Goal: Task Accomplishment & Management: Manage account settings

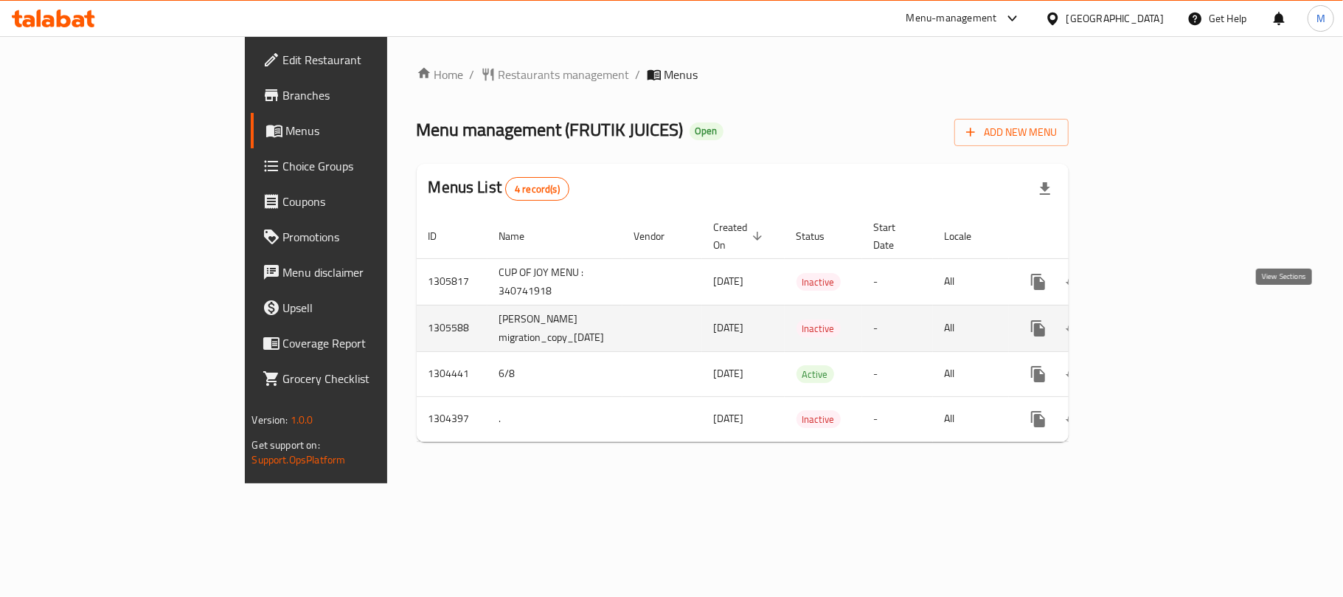
click at [1162, 314] on link "enhanced table" at bounding box center [1144, 327] width 35 height 35
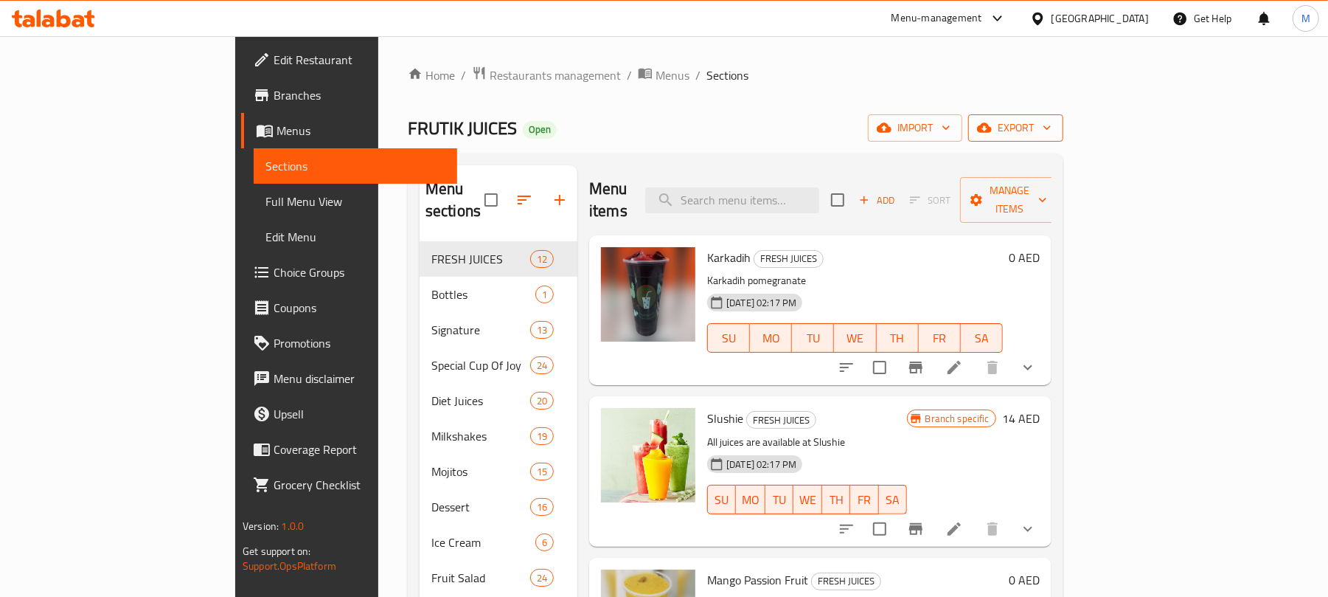
click at [1055, 121] on icon "button" at bounding box center [1047, 127] width 15 height 15
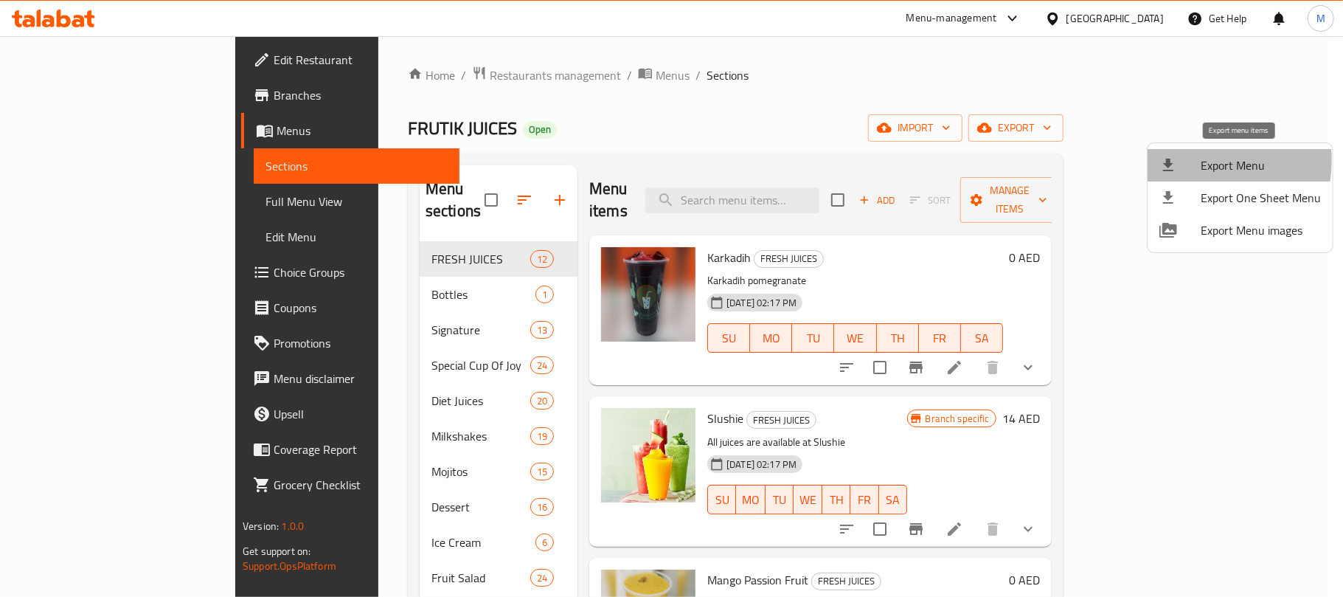
click at [1189, 161] on div at bounding box center [1179, 165] width 41 height 18
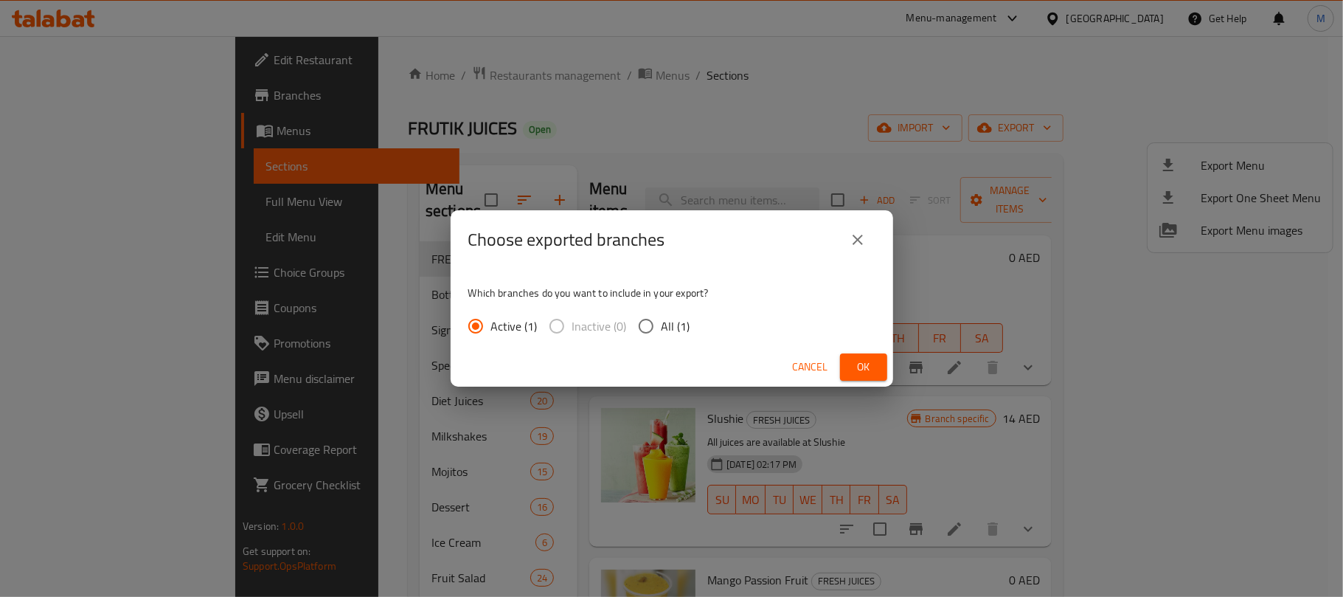
click at [649, 331] on input "All (1)" at bounding box center [646, 325] width 31 height 31
radio input "true"
click at [872, 361] on span "Ok" at bounding box center [864, 367] width 24 height 18
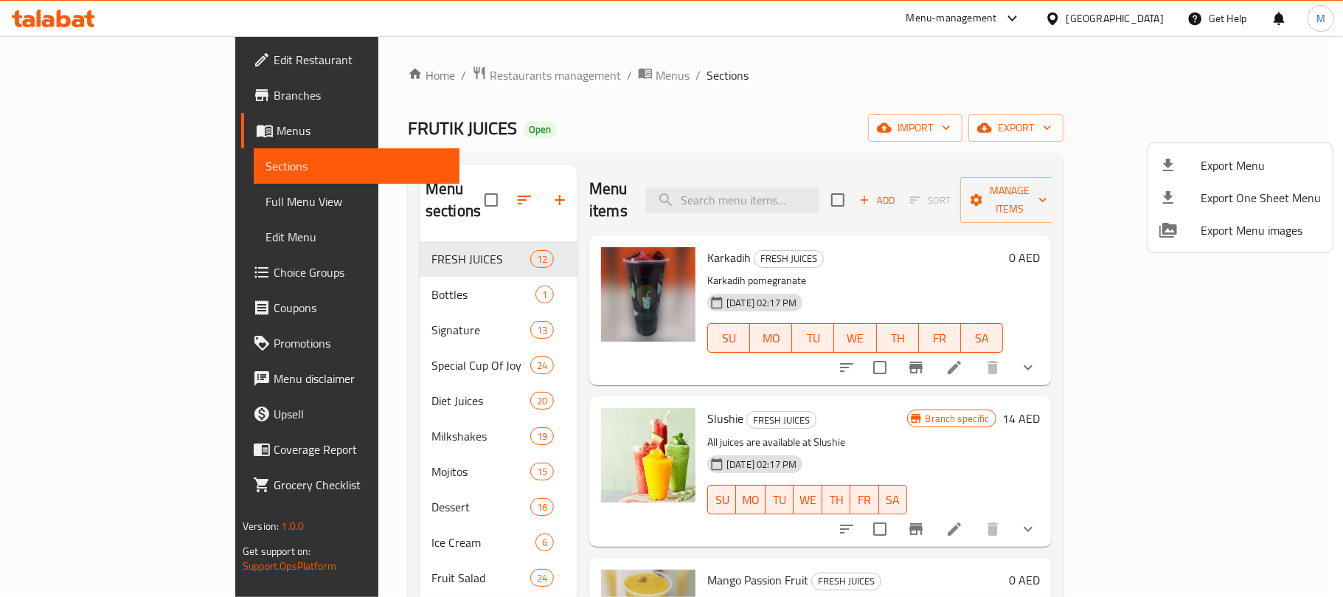
click at [324, 412] on div at bounding box center [671, 298] width 1343 height 597
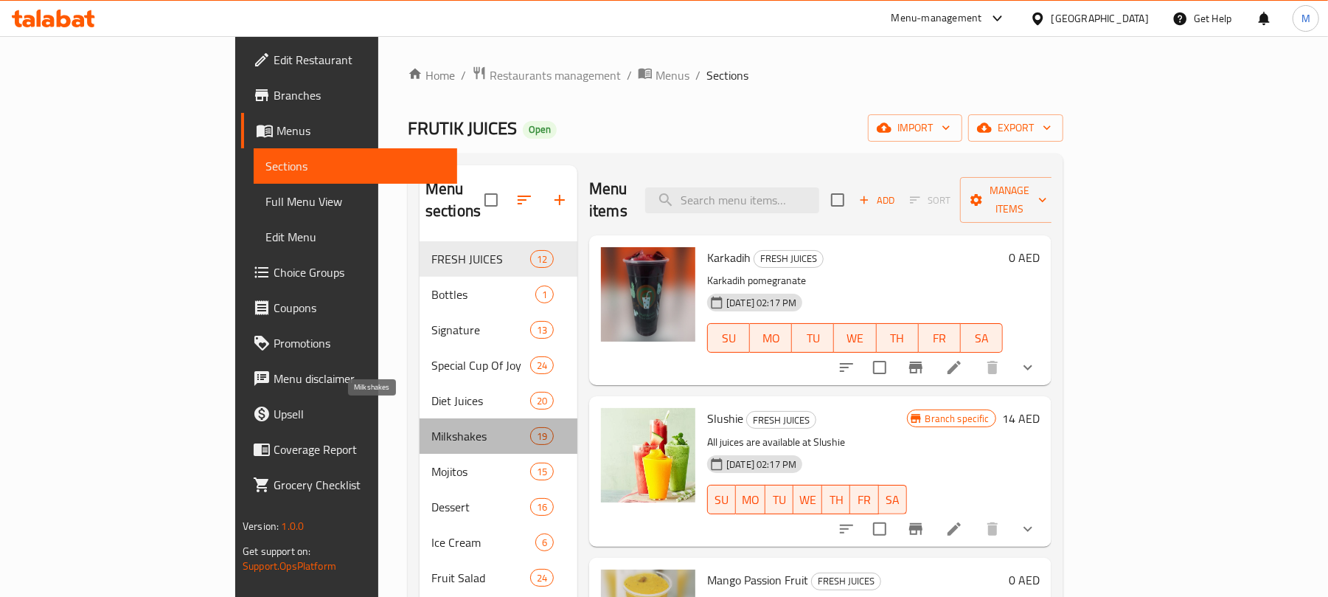
drag, startPoint x: 324, startPoint y: 413, endPoint x: 342, endPoint y: 414, distance: 17.8
click at [431, 427] on span "Milkshakes" at bounding box center [480, 436] width 99 height 18
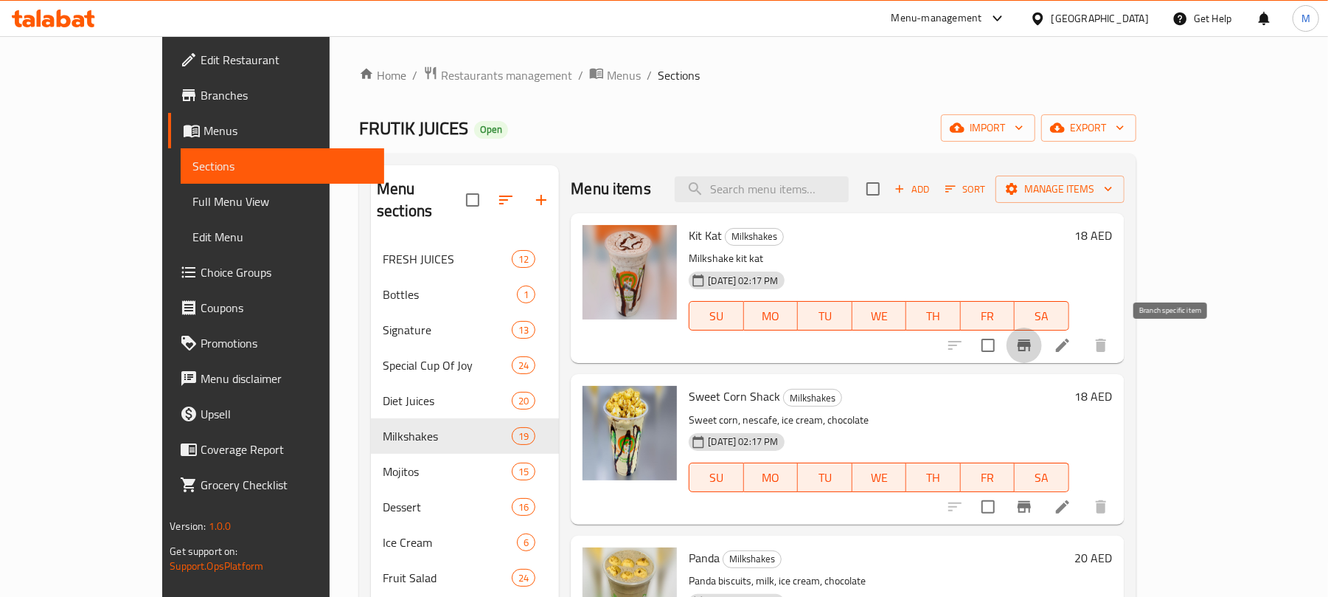
click at [1042, 348] on button "Branch-specific-item" at bounding box center [1024, 344] width 35 height 35
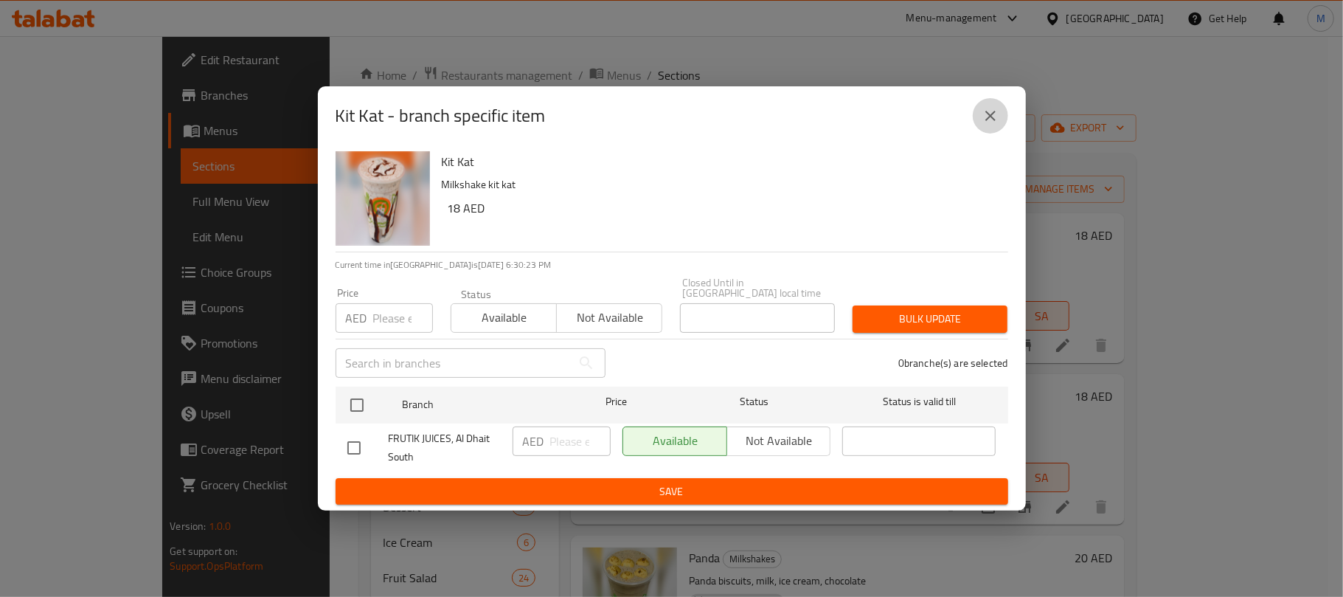
click at [984, 119] on icon "close" at bounding box center [991, 116] width 18 height 18
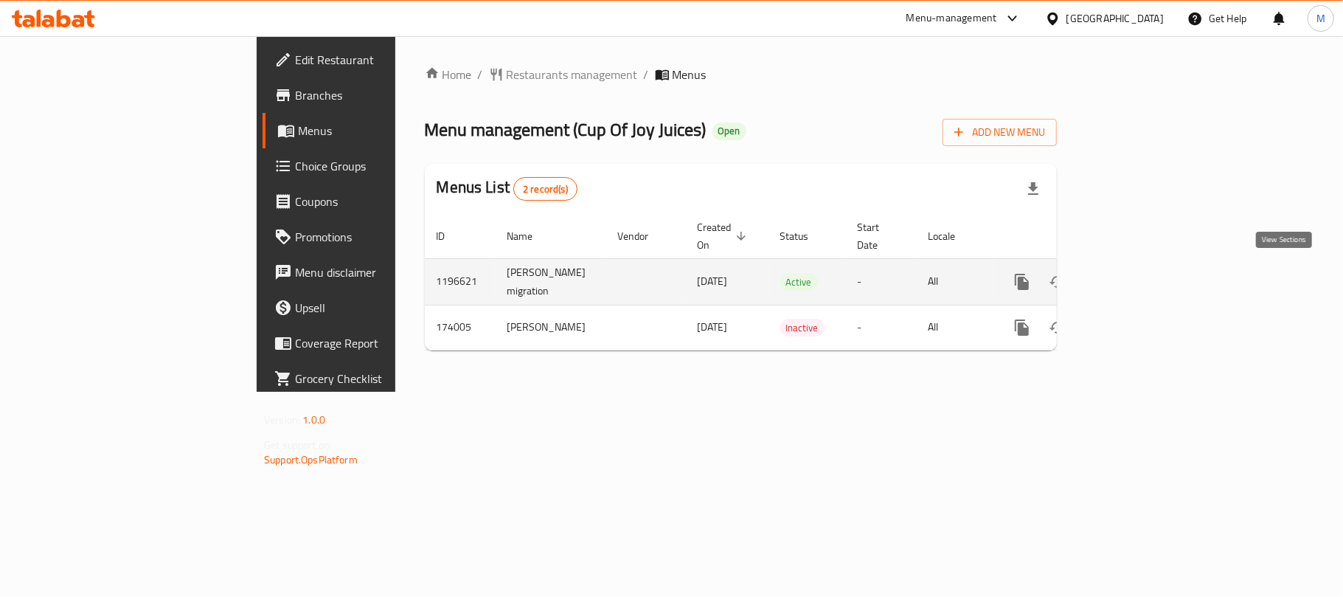
click at [1146, 292] on link "enhanced table" at bounding box center [1128, 281] width 35 height 35
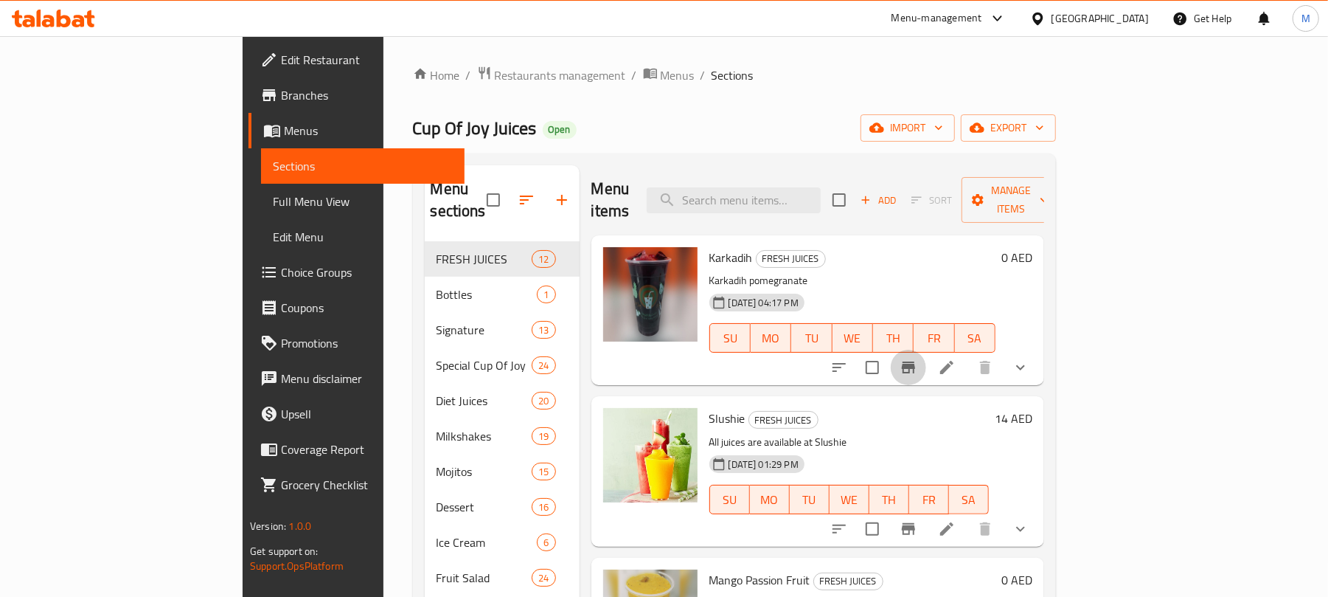
click at [917, 358] on icon "Branch-specific-item" at bounding box center [909, 367] width 18 height 18
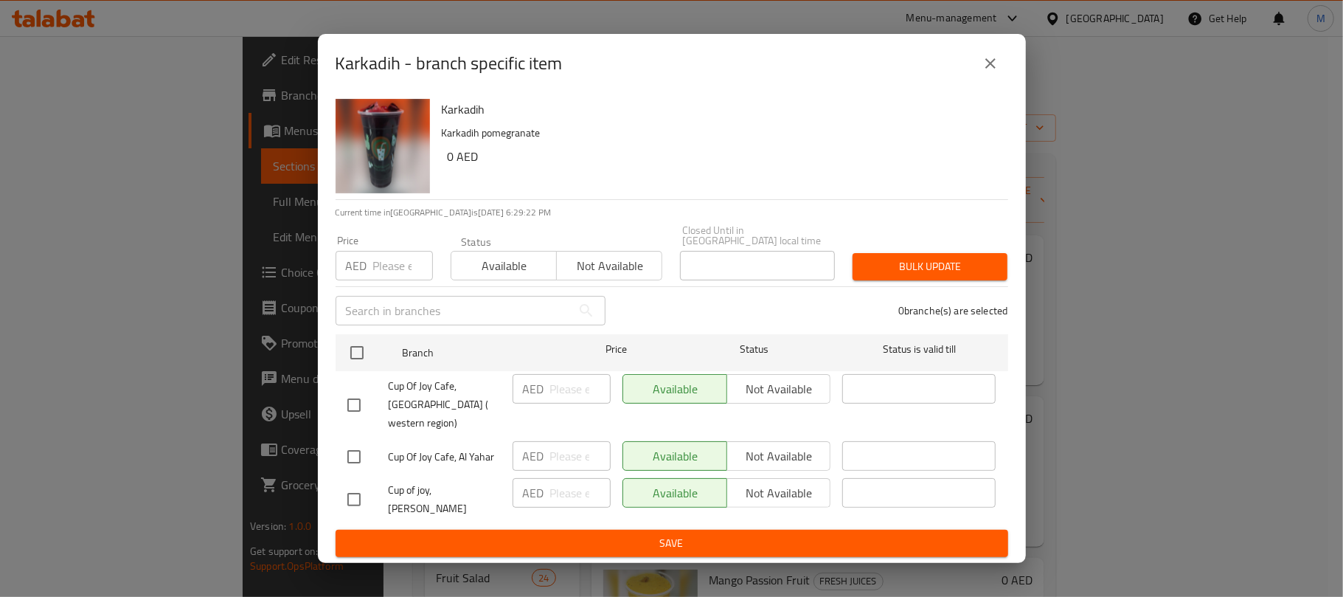
drag, startPoint x: 987, startPoint y: 65, endPoint x: 1181, endPoint y: 153, distance: 213.9
click at [988, 65] on button "close" at bounding box center [990, 63] width 35 height 35
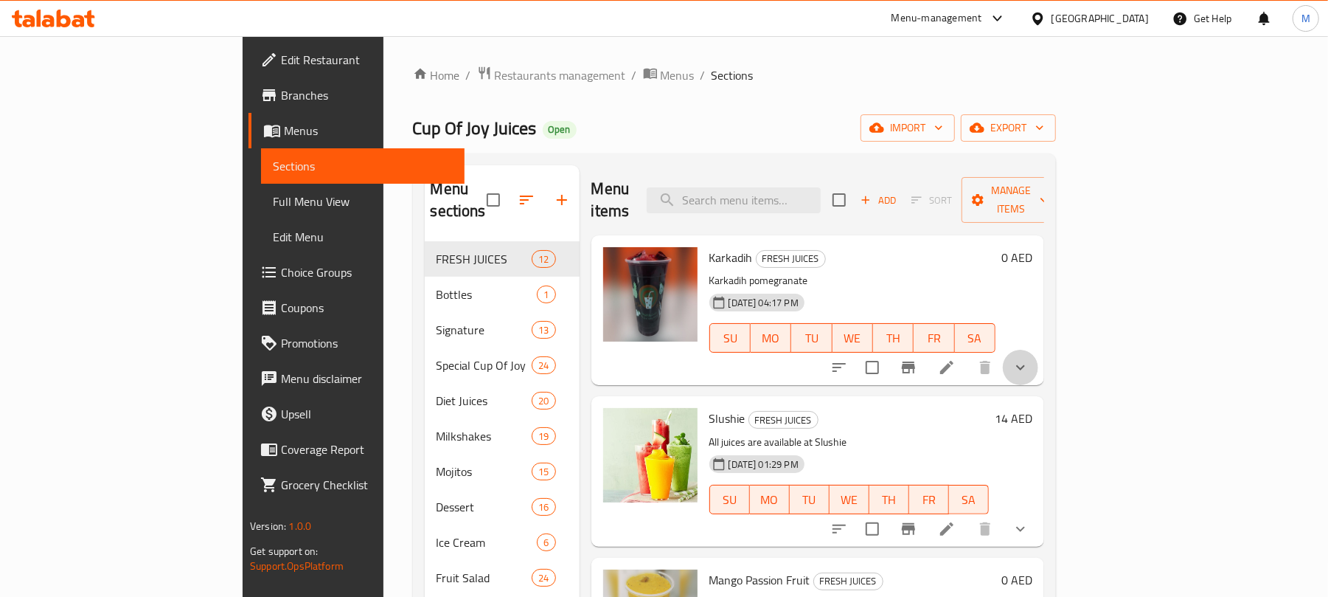
click at [1038, 350] on button "show more" at bounding box center [1020, 367] width 35 height 35
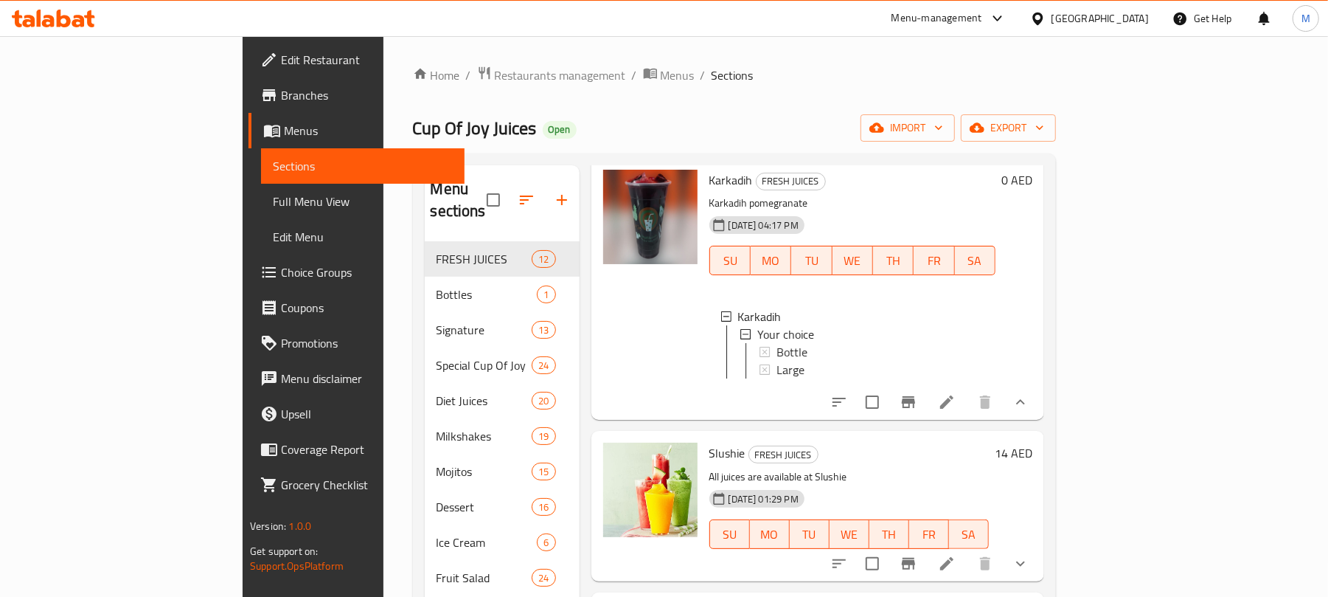
scroll to position [98, 0]
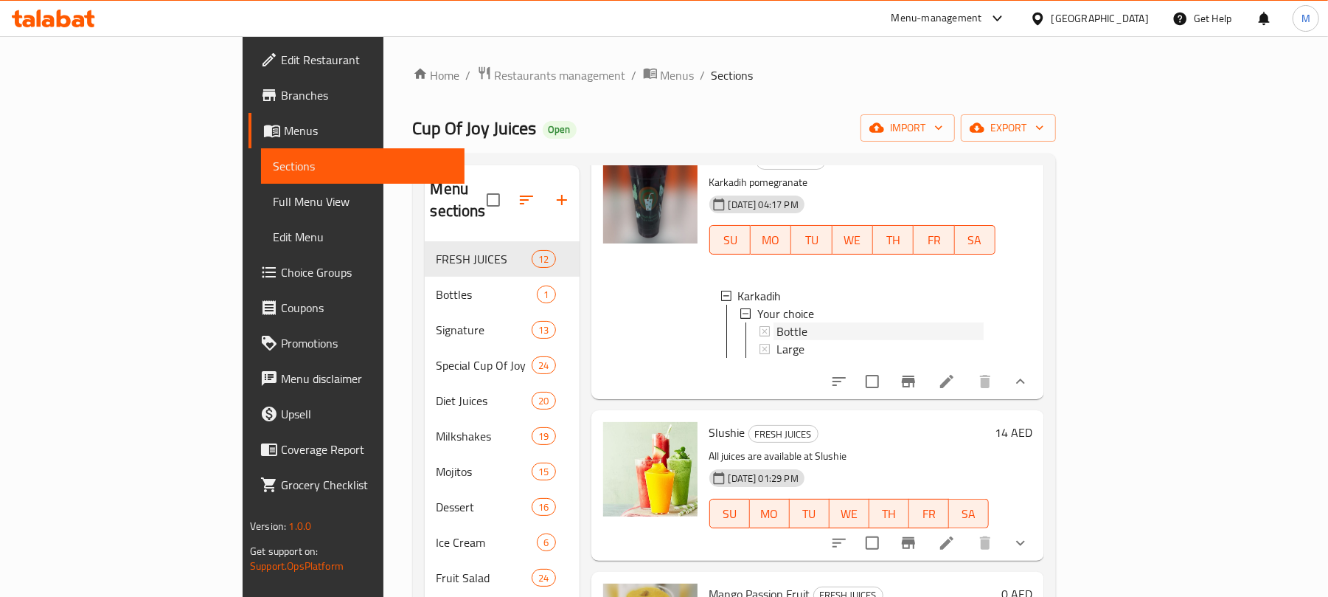
click at [777, 322] on span "Bottle" at bounding box center [792, 331] width 31 height 18
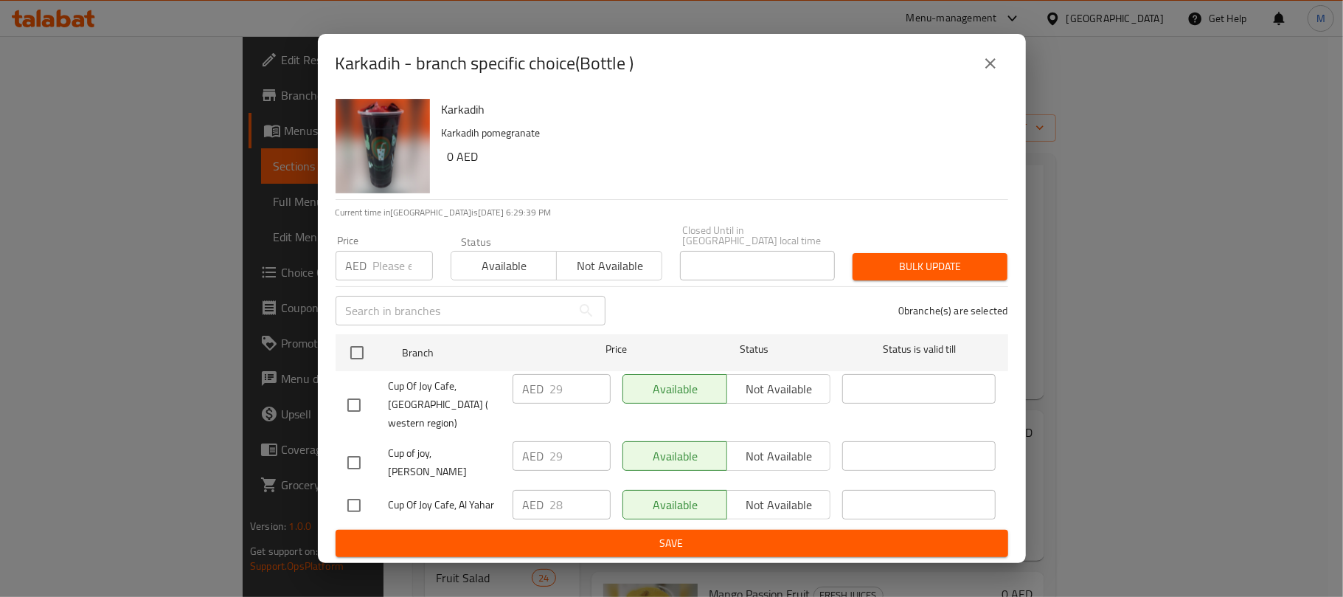
click at [976, 81] on button "close" at bounding box center [990, 63] width 35 height 35
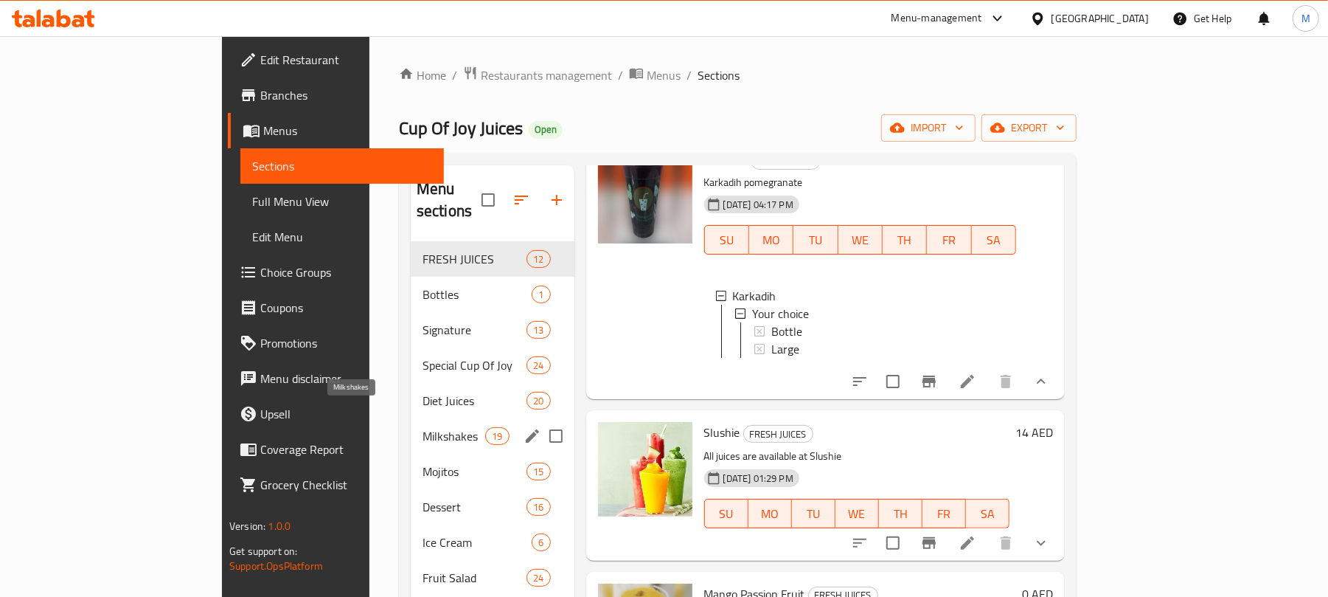
click at [423, 427] on span "Milkshakes" at bounding box center [454, 436] width 63 height 18
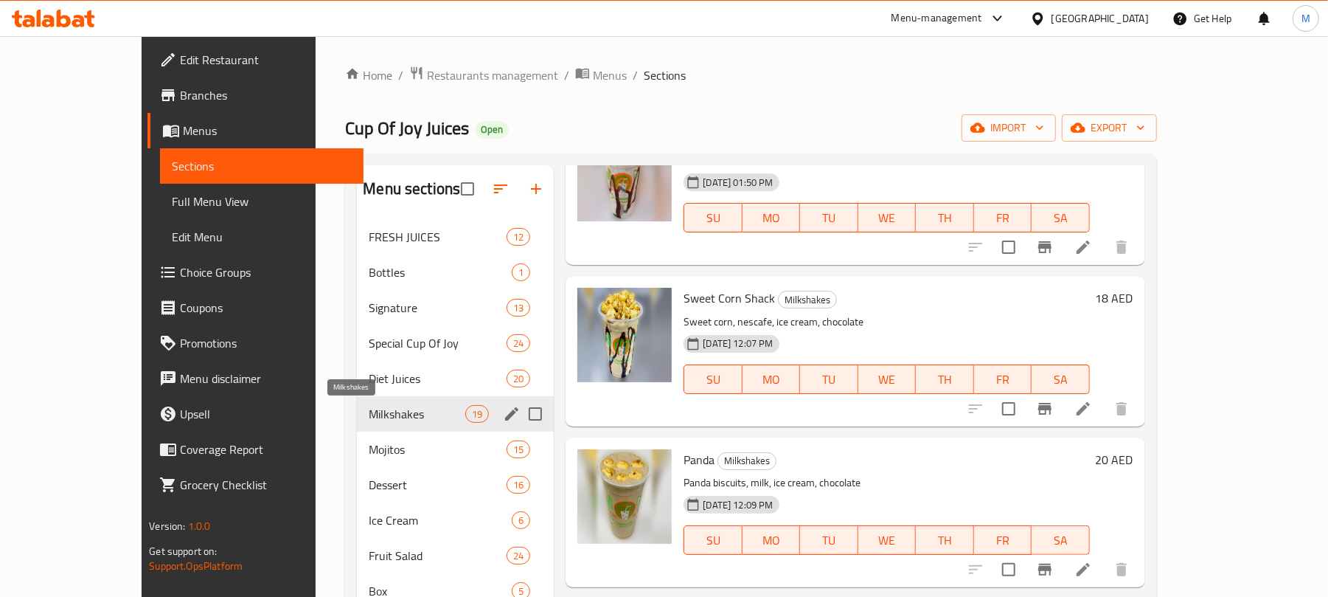
click at [369, 414] on span "Milkshakes" at bounding box center [417, 414] width 97 height 18
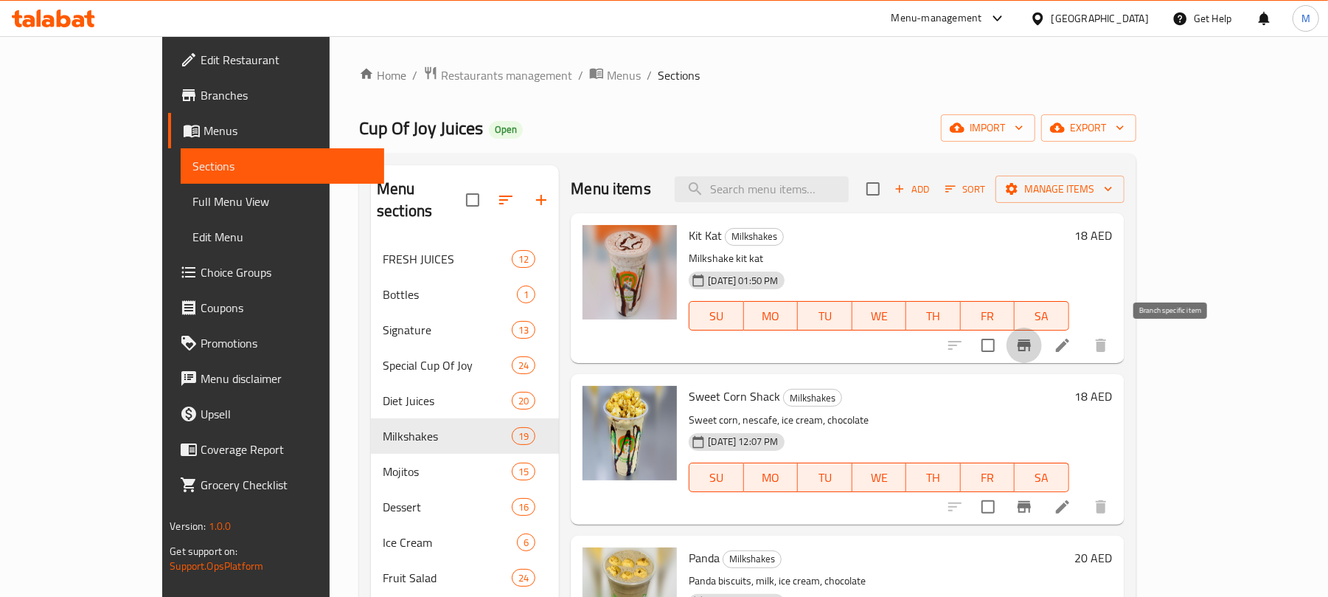
click at [1031, 344] on icon "Branch-specific-item" at bounding box center [1024, 345] width 13 height 12
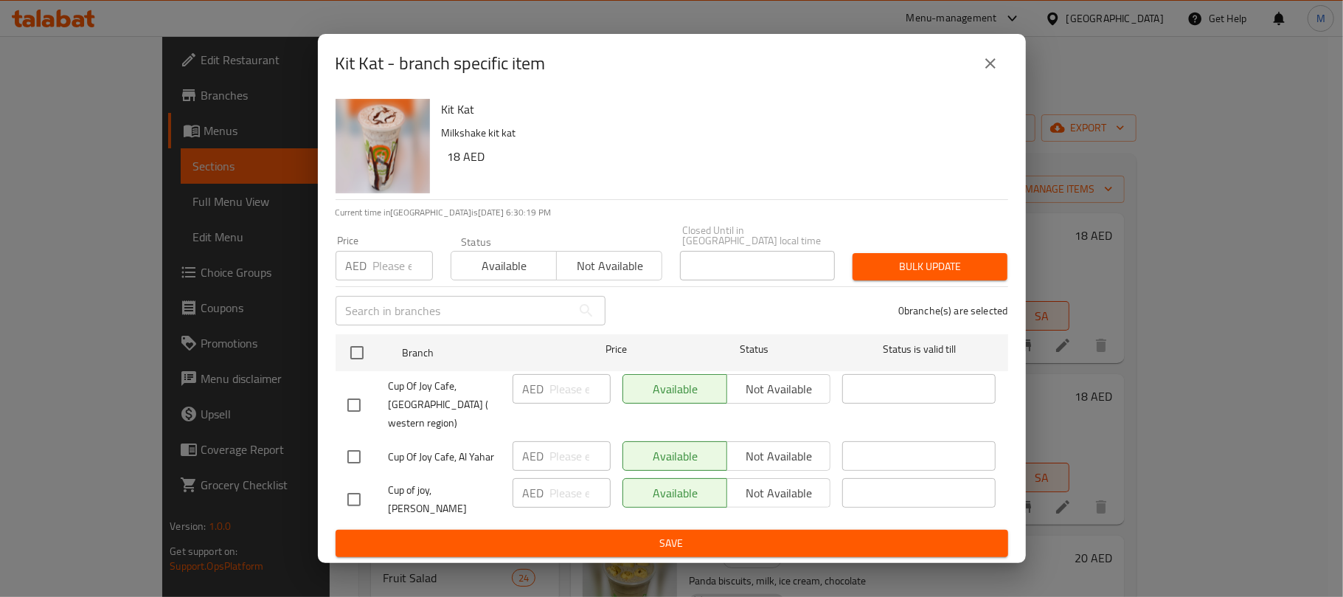
click at [990, 72] on icon "close" at bounding box center [991, 64] width 18 height 18
